Goal: Find specific page/section: Find specific page/section

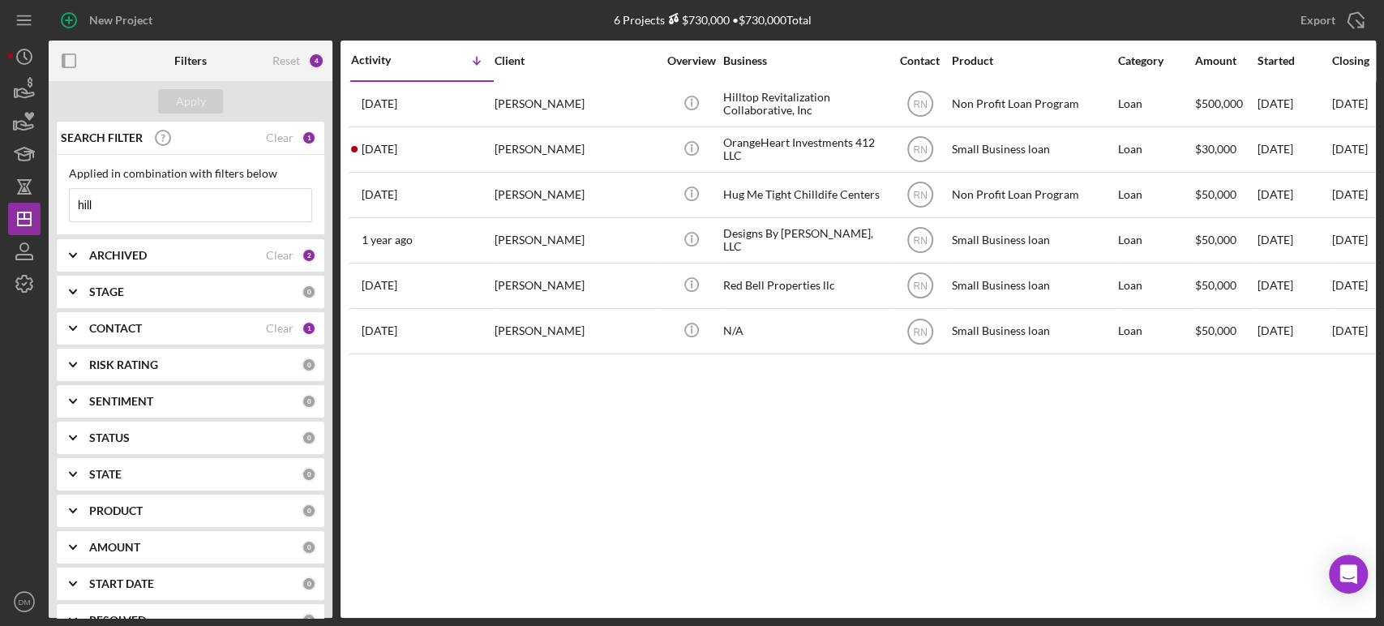
click at [224, 332] on div "CONTACT" at bounding box center [177, 328] width 177 height 13
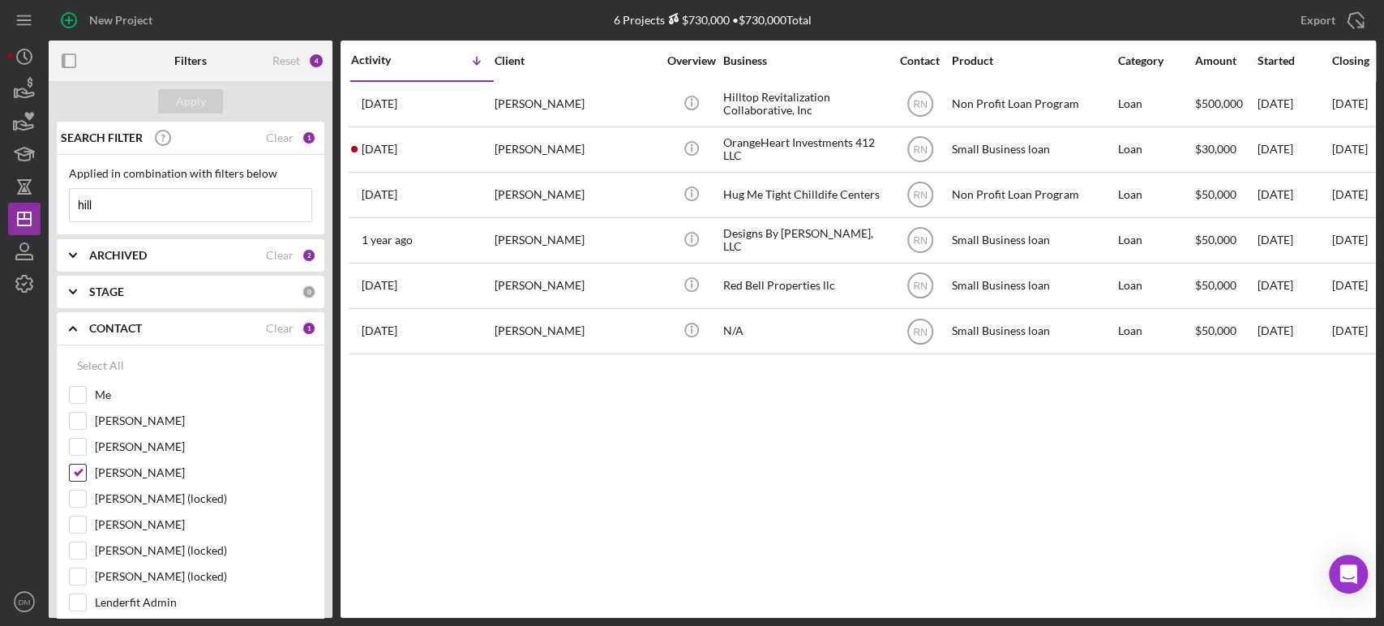
click at [78, 472] on input "[PERSON_NAME]" at bounding box center [78, 473] width 16 height 16
checkbox input "false"
click at [75, 527] on input "[PERSON_NAME]" at bounding box center [78, 524] width 16 height 16
checkbox input "true"
click at [128, 210] on input "hill" at bounding box center [191, 205] width 242 height 32
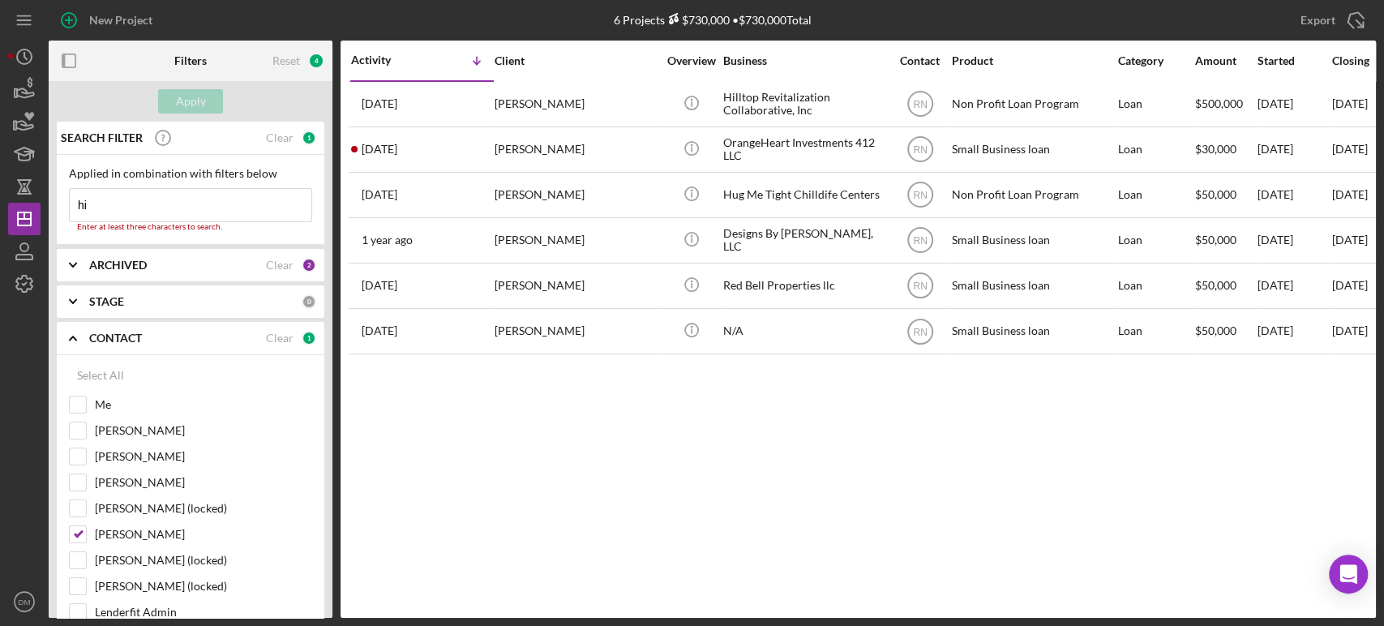
type input "h"
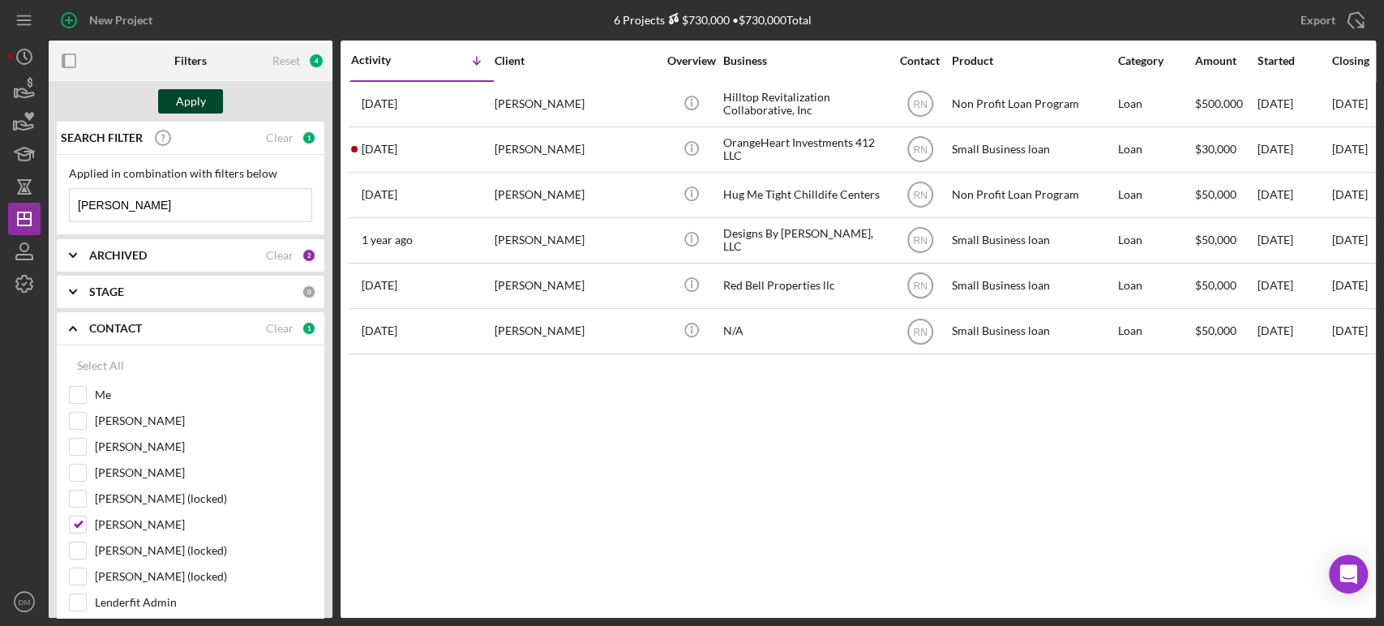
type input "[PERSON_NAME]"
click at [182, 105] on div "Apply" at bounding box center [191, 101] width 30 height 24
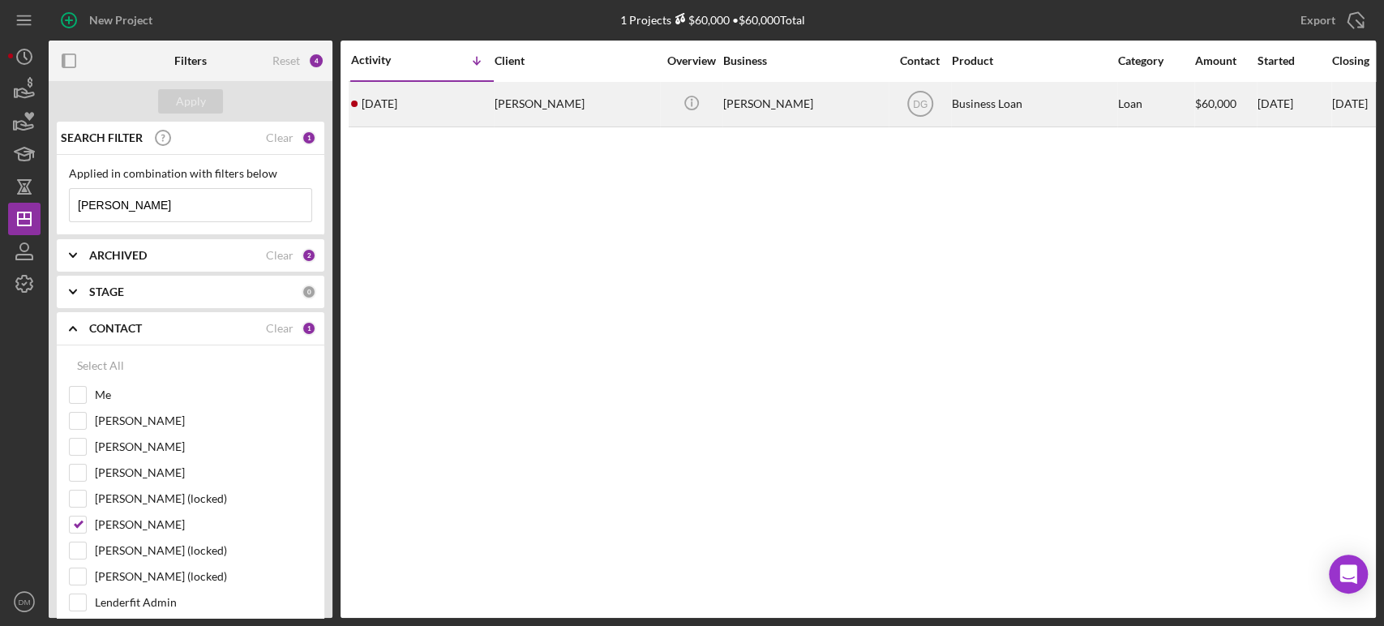
click at [409, 115] on div "[DATE] [PERSON_NAME]" at bounding box center [422, 104] width 142 height 43
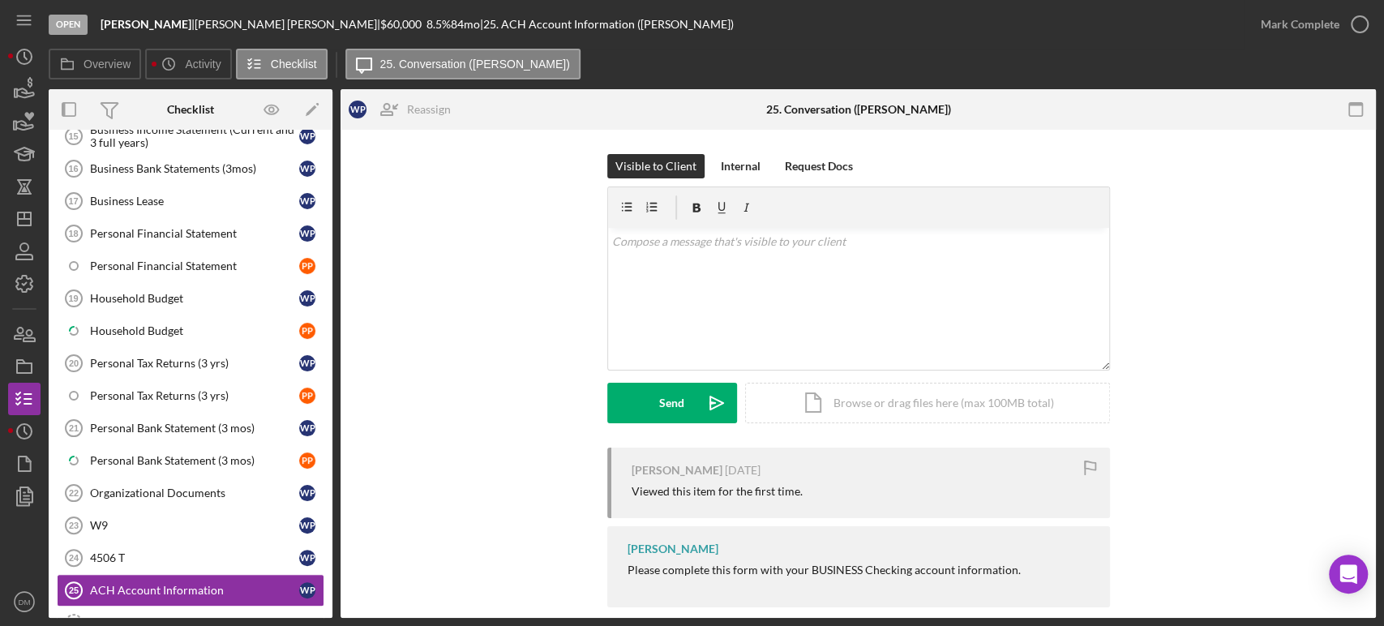
scroll to position [354, 0]
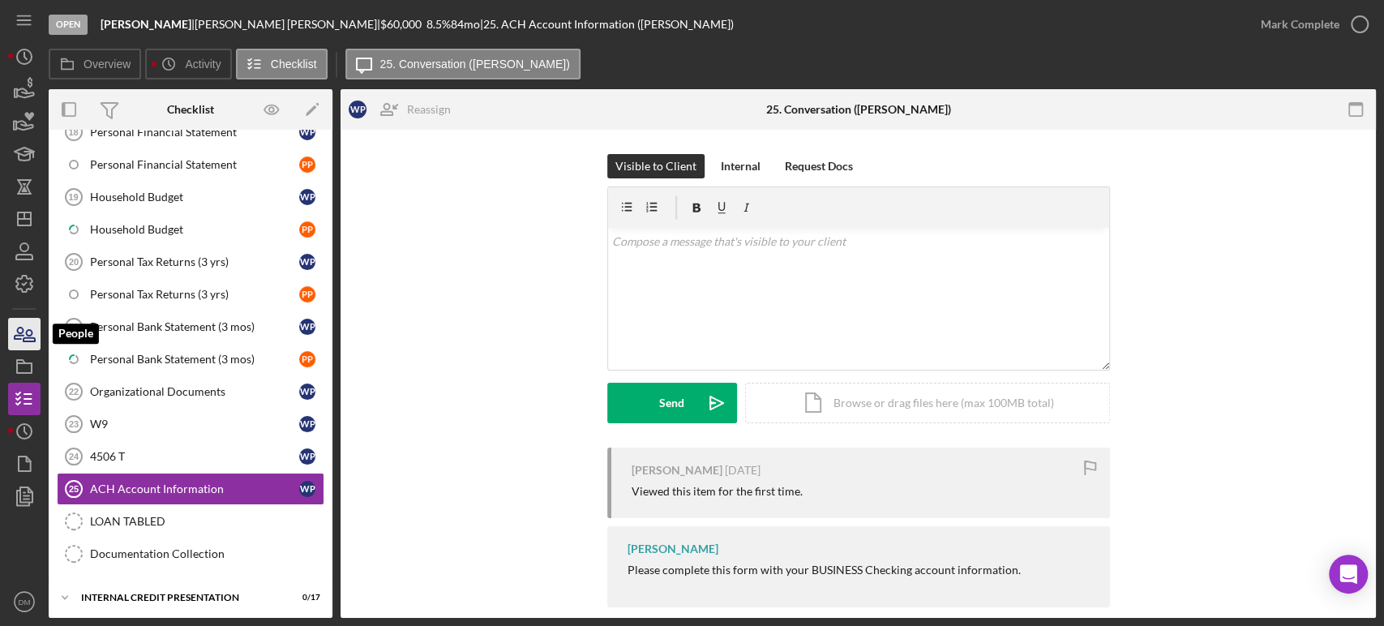
click at [26, 329] on icon "button" at bounding box center [24, 334] width 41 height 41
